Goal: Task Accomplishment & Management: Manage account settings

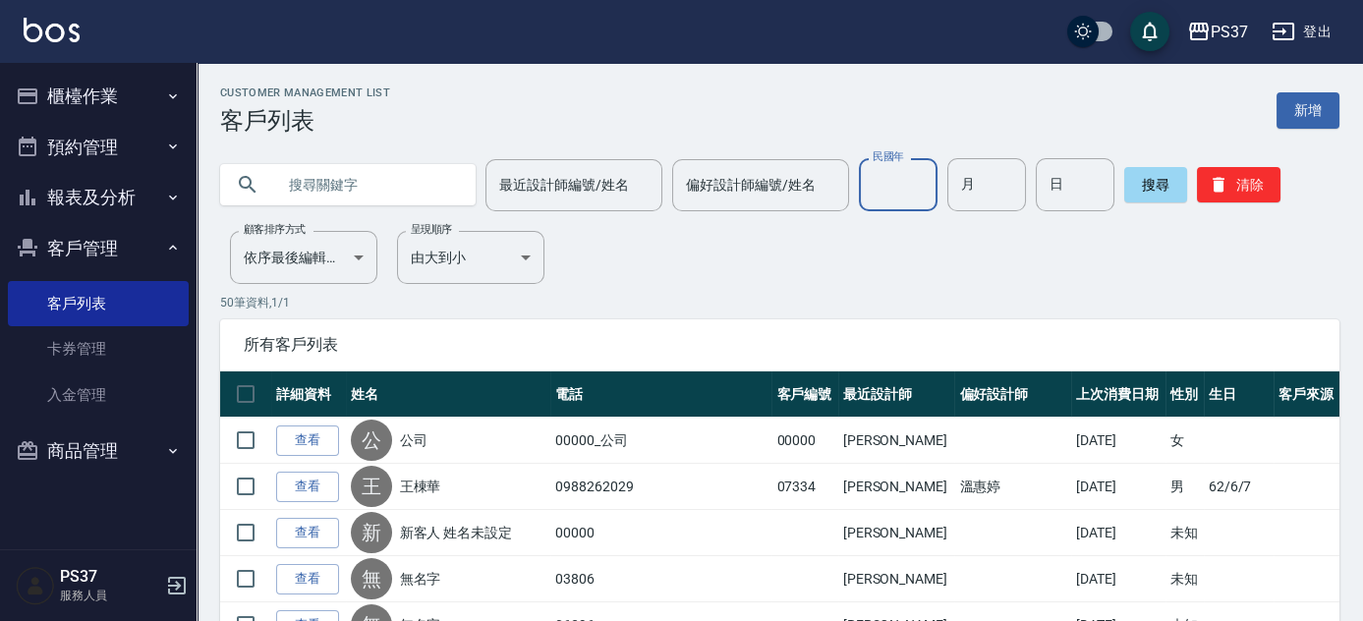
click at [904, 179] on input "民國年" at bounding box center [898, 184] width 79 height 53
type input "83"
type input "03"
type input "20"
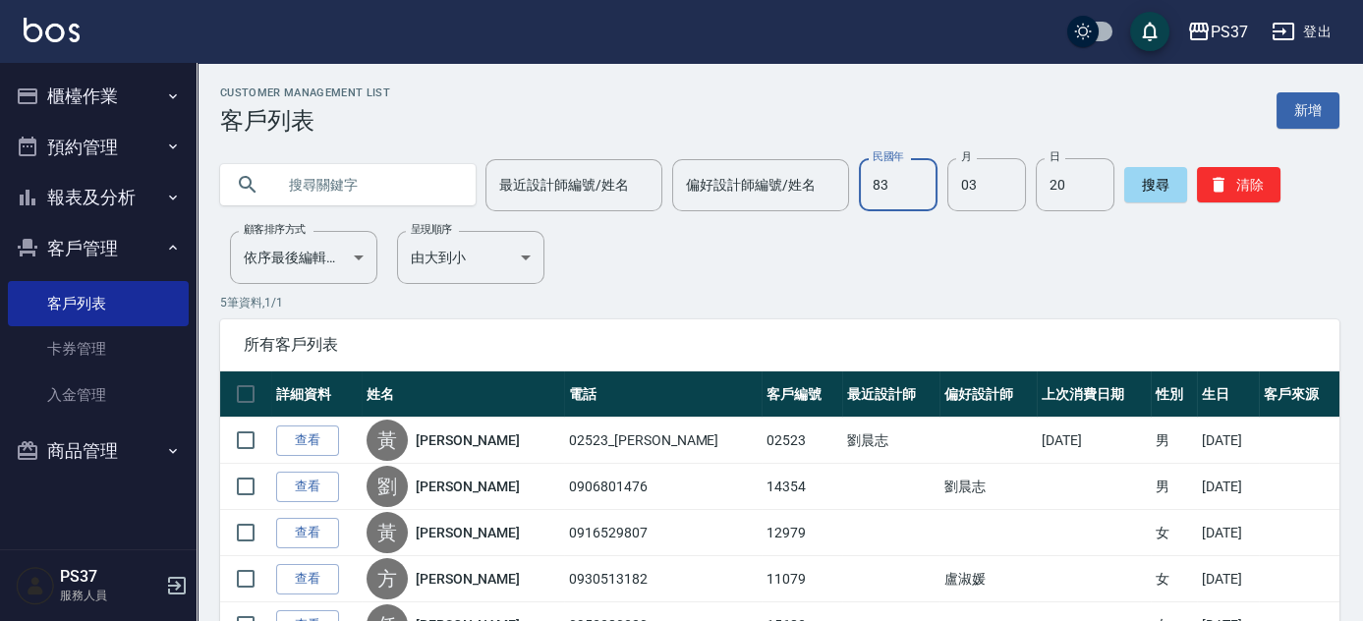
click at [915, 184] on input "83" at bounding box center [898, 184] width 79 height 53
type input "66"
type input "8"
type input "6"
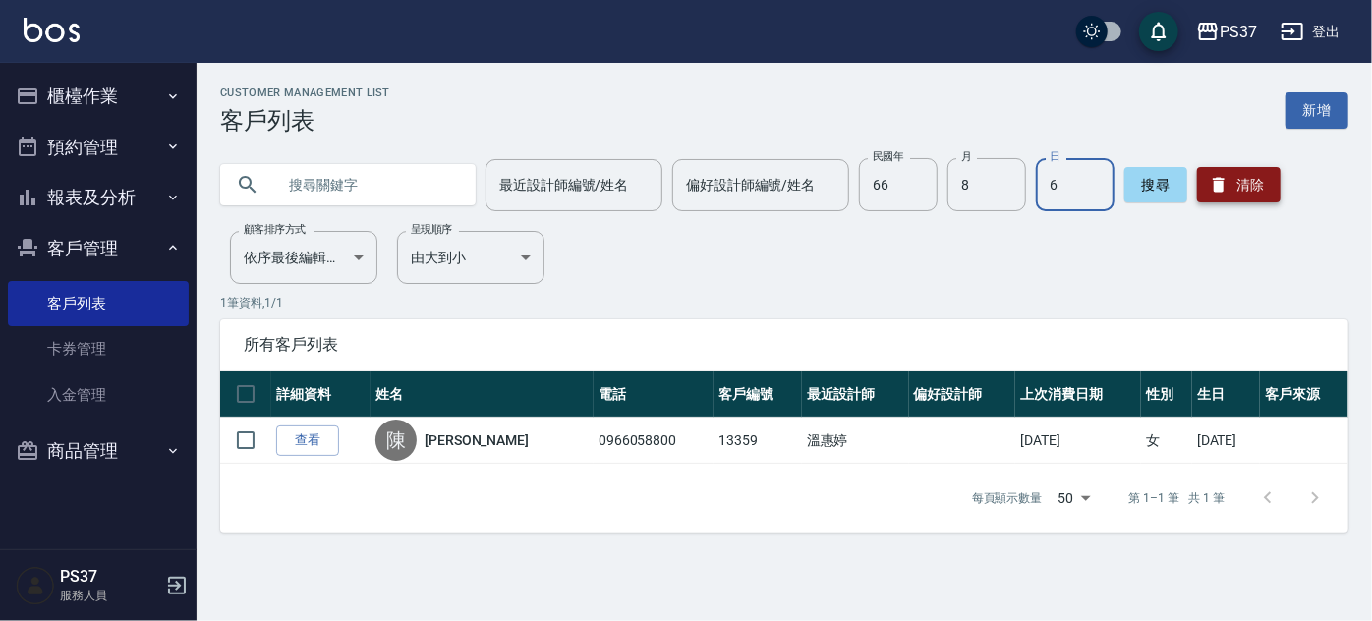
click at [1243, 176] on button "清除" at bounding box center [1239, 184] width 84 height 35
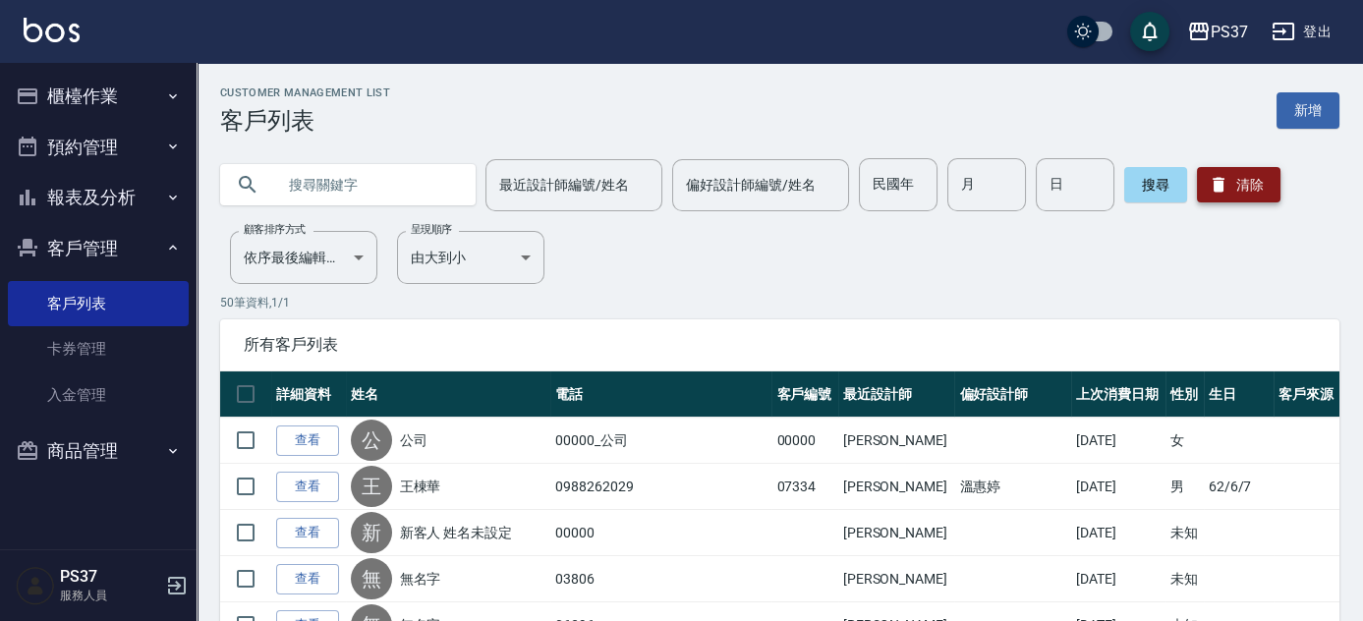
click at [1239, 172] on button "清除" at bounding box center [1239, 184] width 84 height 35
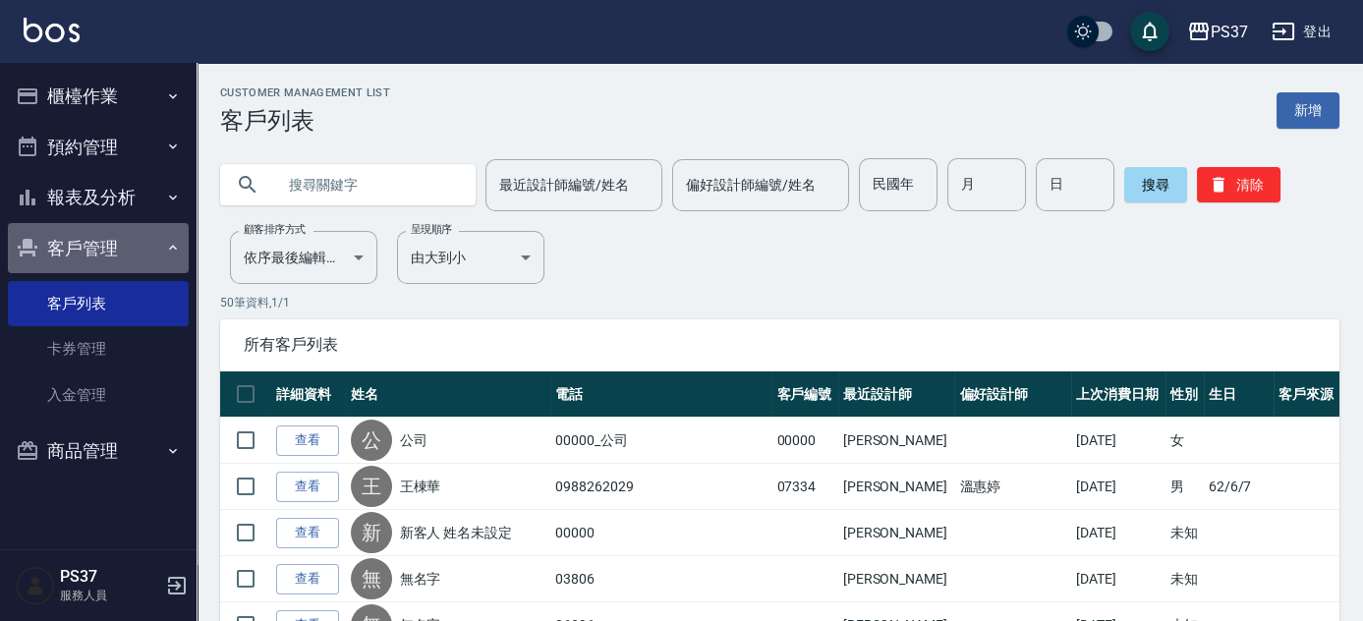
click at [131, 248] on button "客戶管理" at bounding box center [98, 248] width 181 height 51
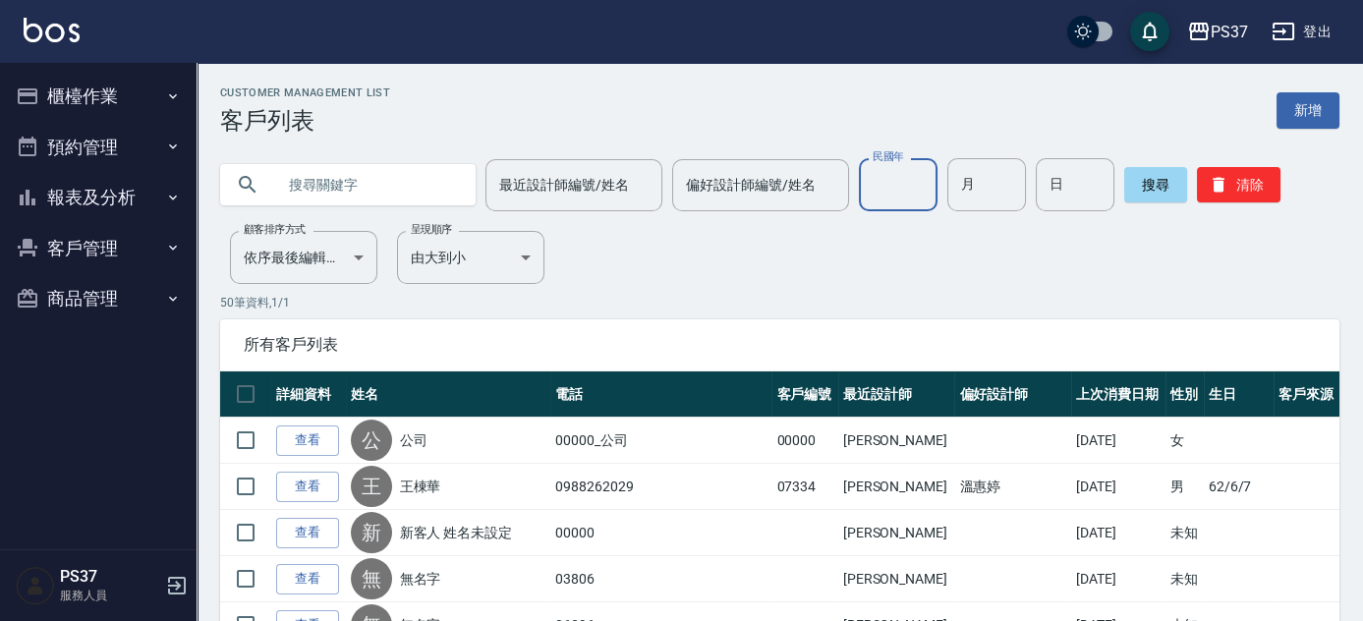
click at [901, 193] on input "民國年" at bounding box center [898, 184] width 79 height 53
click at [876, 183] on input "民國年" at bounding box center [898, 184] width 79 height 53
click at [910, 208] on input "民國年" at bounding box center [898, 184] width 79 height 53
click at [872, 194] on input "民國年" at bounding box center [898, 184] width 79 height 53
click at [1232, 197] on button "清除" at bounding box center [1239, 184] width 84 height 35
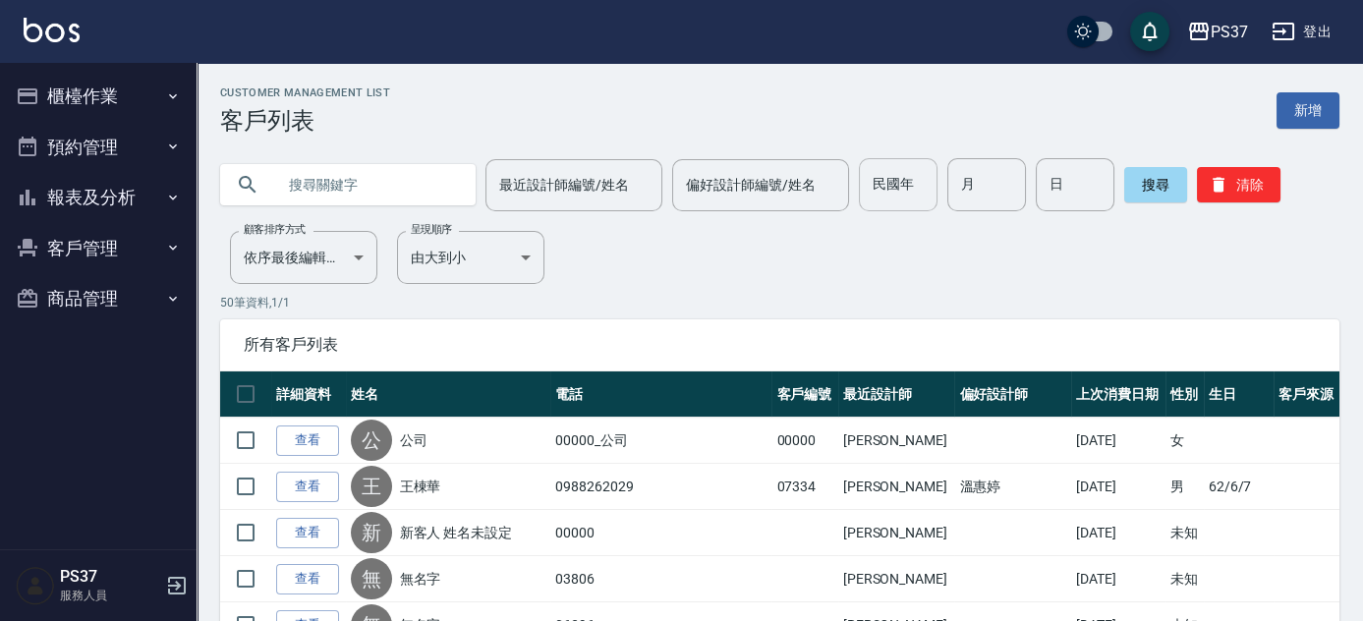
click at [864, 182] on input "民國年" at bounding box center [898, 184] width 79 height 53
drag, startPoint x: 427, startPoint y: 120, endPoint x: 414, endPoint y: 122, distance: 13.9
click at [427, 120] on div "Customer Management List 客戶列表 新增" at bounding box center [779, 110] width 1119 height 48
click at [81, 256] on button "客戶管理" at bounding box center [98, 248] width 181 height 51
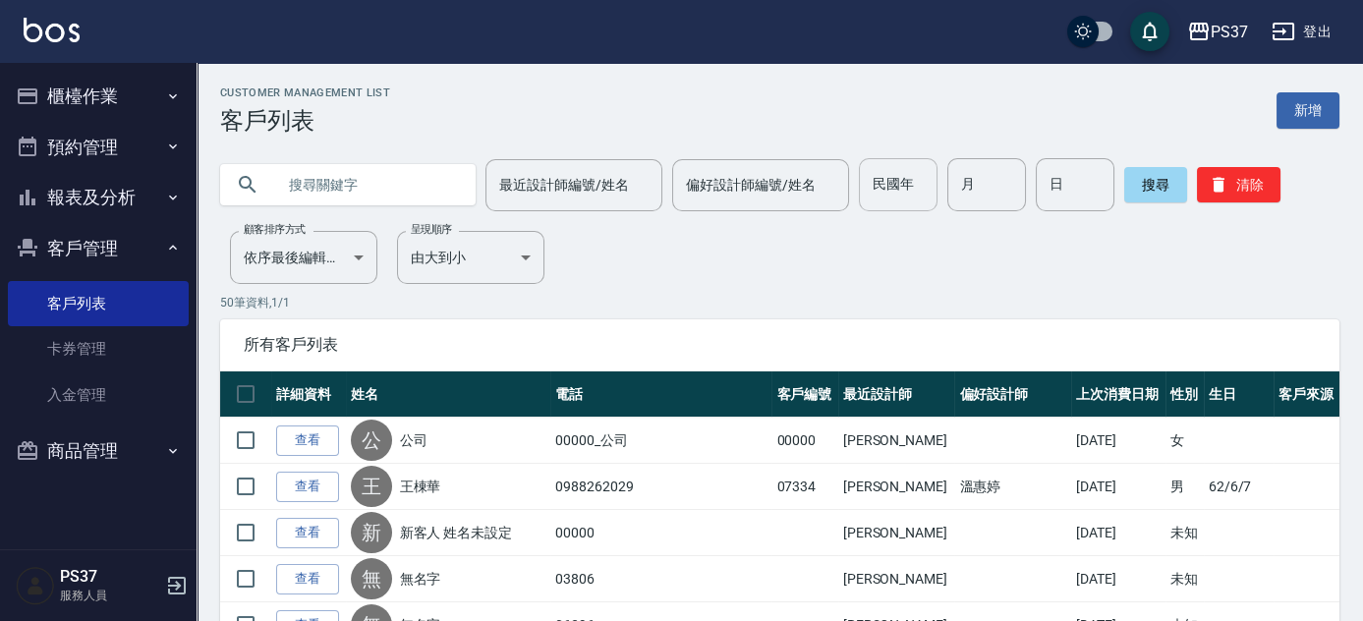
click at [904, 190] on input "民國年" at bounding box center [898, 184] width 79 height 53
click at [880, 187] on input "民國年" at bounding box center [898, 184] width 79 height 53
